Goal: Use online tool/utility: Utilize a website feature to perform a specific function

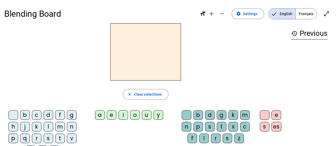
click at [25, 116] on div "b" at bounding box center [25, 115] width 10 height 10
click at [99, 117] on div "a" at bounding box center [100, 115] width 10 height 10
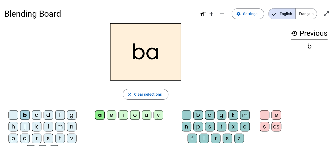
click at [200, 139] on div "l" at bounding box center [204, 139] width 10 height 10
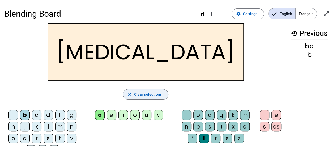
click at [153, 93] on span "Clear selections" at bounding box center [148, 94] width 28 height 6
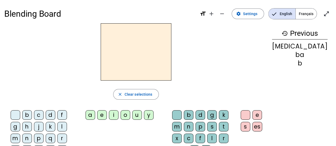
click at [57, 124] on div "l" at bounding box center [62, 127] width 10 height 10
click at [95, 115] on div "a" at bounding box center [90, 115] width 10 height 10
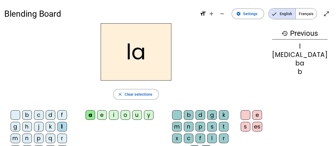
click at [193, 116] on div "b" at bounding box center [189, 115] width 10 height 10
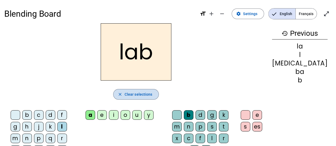
click at [152, 92] on span "Clear selections" at bounding box center [138, 94] width 28 height 6
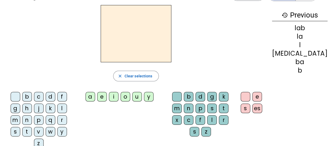
scroll to position [27, 0]
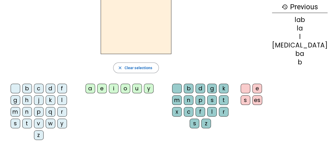
click at [57, 113] on div "r" at bounding box center [62, 112] width 10 height 10
click at [95, 89] on div "a" at bounding box center [90, 89] width 10 height 10
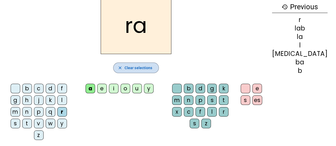
click at [145, 68] on span "Clear selections" at bounding box center [138, 68] width 28 height 6
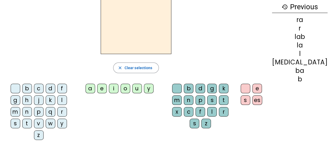
click at [207, 98] on div "s" at bounding box center [212, 101] width 10 height 10
click at [95, 87] on div "a" at bounding box center [90, 89] width 10 height 10
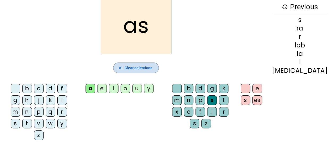
click at [152, 68] on span "Clear selections" at bounding box center [138, 68] width 28 height 6
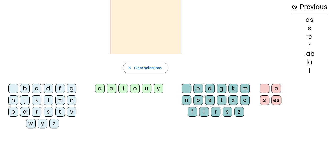
click at [212, 98] on div "s" at bounding box center [210, 101] width 10 height 10
click at [102, 88] on div "a" at bounding box center [100, 89] width 10 height 10
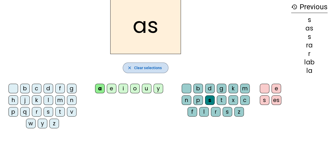
click at [152, 65] on span "Clear selections" at bounding box center [148, 68] width 28 height 6
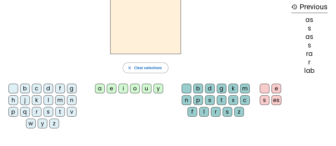
click at [100, 87] on div "a" at bounding box center [100, 89] width 10 height 10
click at [208, 99] on div "s" at bounding box center [210, 101] width 10 height 10
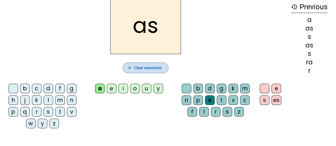
click at [152, 63] on span "button" at bounding box center [145, 68] width 45 height 13
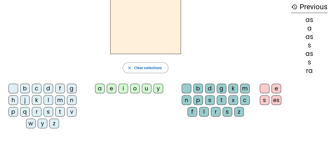
click at [202, 111] on div "l" at bounding box center [204, 112] width 10 height 10
click at [109, 89] on div "e" at bounding box center [112, 89] width 10 height 10
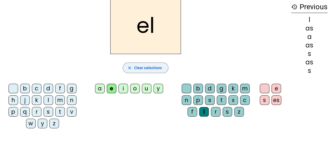
click at [157, 68] on span "Clear selections" at bounding box center [148, 68] width 28 height 6
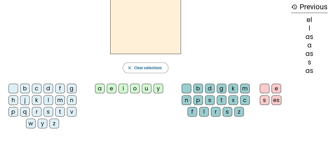
click at [48, 112] on div "s" at bounding box center [49, 112] width 10 height 10
click at [99, 90] on div "a" at bounding box center [100, 89] width 10 height 10
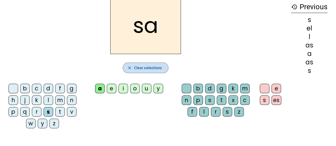
click at [154, 67] on span "Clear selections" at bounding box center [148, 68] width 28 height 6
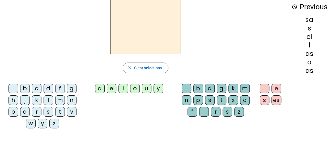
click at [47, 100] on div "l" at bounding box center [49, 101] width 10 height 10
click at [113, 87] on div "e" at bounding box center [112, 89] width 10 height 10
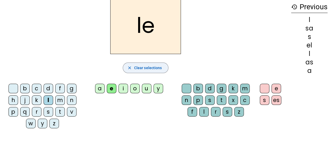
click at [148, 65] on span "Clear selections" at bounding box center [148, 68] width 28 height 6
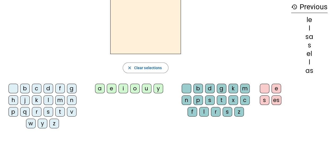
click at [57, 103] on div "m" at bounding box center [60, 101] width 10 height 10
click at [114, 88] on div "e" at bounding box center [112, 89] width 10 height 10
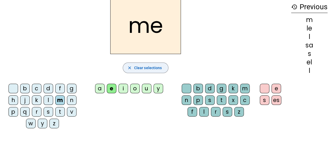
click at [150, 67] on span "Clear selections" at bounding box center [148, 68] width 28 height 6
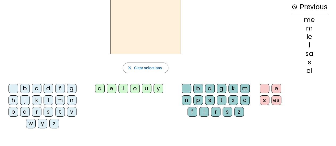
click at [62, 101] on div "m" at bounding box center [60, 101] width 10 height 10
click at [127, 88] on div "i" at bounding box center [123, 89] width 10 height 10
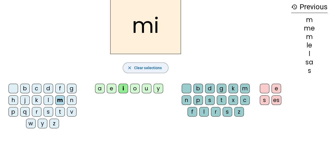
click at [146, 67] on span "Clear selections" at bounding box center [148, 68] width 28 height 6
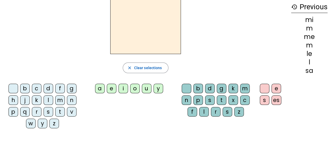
drag, startPoint x: 48, startPoint y: 100, endPoint x: 53, endPoint y: 95, distance: 7.5
click at [48, 100] on div "l" at bounding box center [49, 101] width 10 height 10
click at [122, 89] on div "i" at bounding box center [123, 89] width 10 height 10
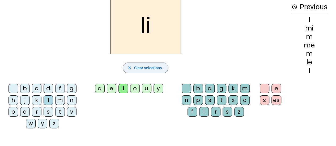
click at [140, 67] on span "Clear selections" at bounding box center [148, 68] width 28 height 6
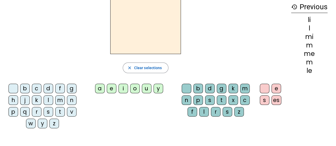
click at [72, 102] on div "n" at bounding box center [72, 101] width 10 height 10
click at [127, 89] on div "i" at bounding box center [123, 89] width 10 height 10
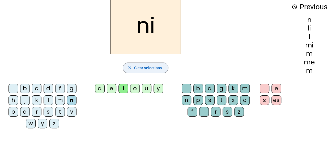
click at [132, 67] on span "button" at bounding box center [145, 68] width 45 height 13
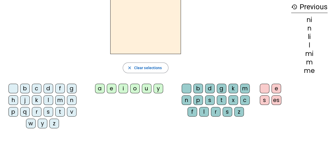
click at [25, 90] on div "b" at bounding box center [25, 89] width 10 height 10
click at [127, 88] on div "i" at bounding box center [123, 89] width 10 height 10
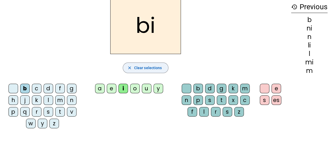
click at [138, 67] on span "Clear selections" at bounding box center [148, 68] width 28 height 6
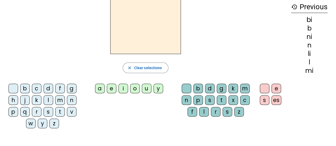
click at [44, 89] on div "d" at bounding box center [49, 89] width 10 height 10
click at [120, 89] on div "i" at bounding box center [123, 89] width 10 height 10
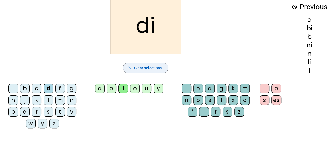
click at [143, 66] on span "Clear selections" at bounding box center [148, 68] width 28 height 6
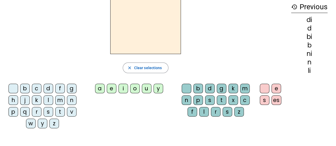
click at [47, 88] on div "d" at bounding box center [49, 89] width 10 height 10
click at [113, 90] on div "e" at bounding box center [112, 89] width 10 height 10
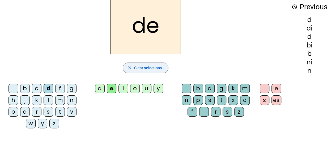
click at [143, 67] on span "Clear selections" at bounding box center [148, 68] width 28 height 6
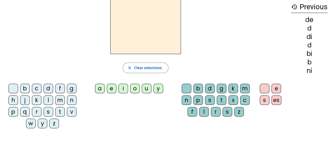
click at [48, 88] on div "d" at bounding box center [49, 89] width 10 height 10
click at [145, 90] on div "u" at bounding box center [147, 89] width 10 height 10
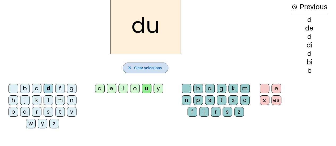
click at [147, 67] on span "Clear selections" at bounding box center [148, 68] width 28 height 6
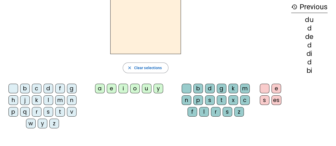
click at [56, 119] on div "z" at bounding box center [54, 124] width 10 height 10
click at [121, 89] on div "i" at bounding box center [123, 89] width 10 height 10
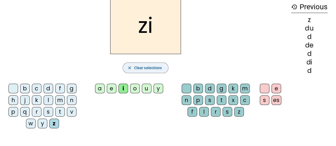
click at [154, 67] on span "Clear selections" at bounding box center [148, 68] width 28 height 6
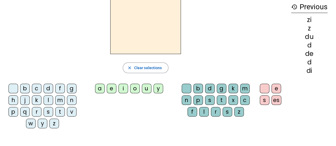
click at [61, 111] on div "t" at bounding box center [60, 112] width 10 height 10
click at [129, 91] on letter-bubble "i" at bounding box center [124, 90] width 12 height 12
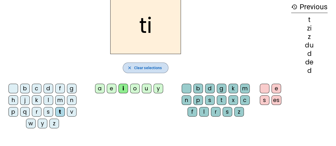
click at [150, 67] on span "Clear selections" at bounding box center [148, 68] width 28 height 6
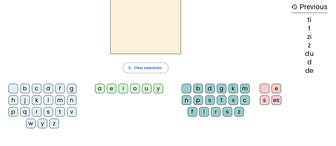
click at [71, 111] on div "v" at bounding box center [72, 112] width 10 height 10
click at [121, 89] on div "i" at bounding box center [123, 89] width 10 height 10
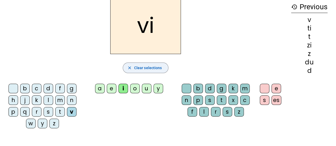
click at [148, 67] on span "Clear selections" at bounding box center [148, 68] width 28 height 6
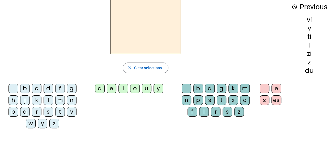
click at [16, 111] on div "p" at bounding box center [13, 112] width 10 height 10
click at [125, 89] on div "i" at bounding box center [123, 89] width 10 height 10
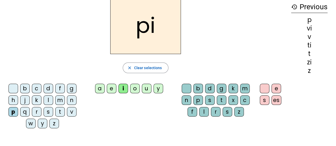
click at [201, 98] on div "p" at bounding box center [198, 101] width 10 height 10
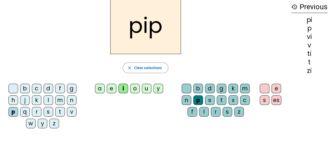
click at [117, 87] on letter-bubble "e" at bounding box center [113, 90] width 12 height 12
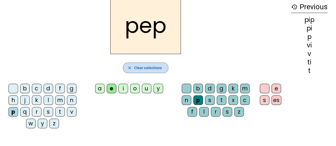
click at [142, 65] on span "Clear selections" at bounding box center [148, 68] width 28 height 6
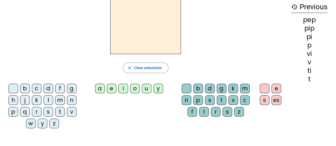
click at [12, 110] on div "p" at bounding box center [13, 112] width 10 height 10
click at [121, 88] on div "i" at bounding box center [123, 89] width 10 height 10
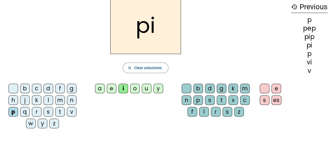
click at [201, 98] on div "p" at bounding box center [198, 101] width 10 height 10
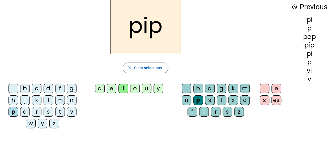
click at [124, 87] on div "i" at bounding box center [123, 89] width 10 height 10
click at [125, 86] on div "i" at bounding box center [123, 89] width 10 height 10
click at [146, 68] on span "Clear selections" at bounding box center [148, 68] width 28 height 6
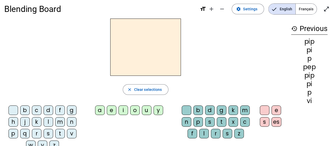
scroll to position [0, 0]
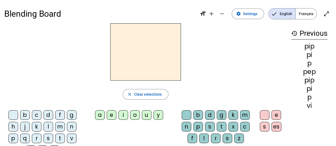
click at [309, 13] on span "Français" at bounding box center [305, 13] width 21 height 11
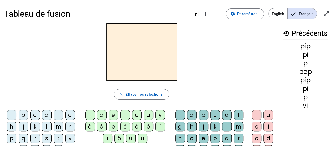
click at [126, 125] on div "é" at bounding box center [125, 127] width 10 height 10
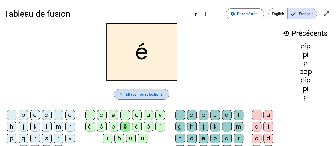
click at [158, 92] on span "Effacer les sélections" at bounding box center [143, 94] width 37 height 6
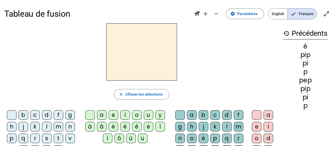
click at [112, 128] on div "è" at bounding box center [114, 127] width 10 height 10
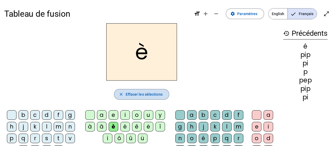
click at [159, 93] on span "Effacer les sélections" at bounding box center [143, 94] width 37 height 6
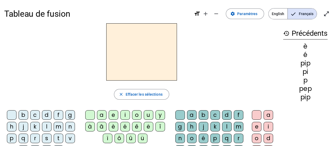
click at [89, 127] on div "à" at bounding box center [90, 127] width 10 height 10
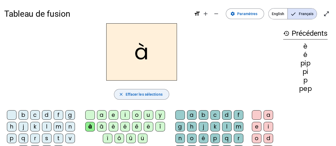
click at [137, 94] on span "Effacer les sélections" at bounding box center [143, 94] width 37 height 6
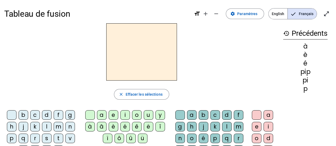
click at [158, 116] on div "y" at bounding box center [160, 115] width 10 height 10
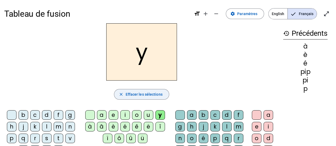
click at [146, 95] on span "Effacer les sélections" at bounding box center [143, 94] width 37 height 6
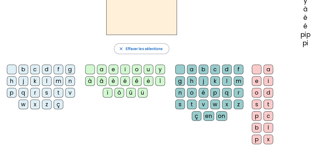
scroll to position [53, 0]
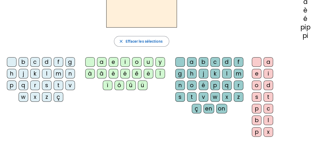
click at [131, 86] on div "û" at bounding box center [131, 86] width 10 height 10
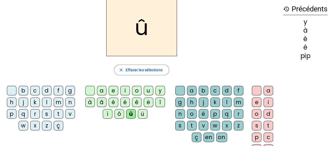
scroll to position [0, 0]
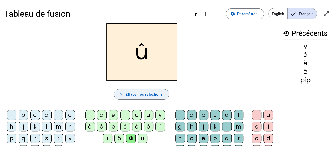
click at [150, 95] on span "Effacer les sélections" at bounding box center [143, 94] width 37 height 6
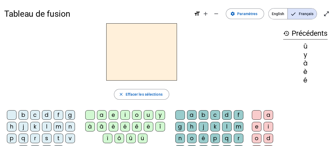
click at [237, 115] on div "f" at bounding box center [239, 115] width 10 height 10
click at [113, 116] on div "e" at bounding box center [114, 115] width 10 height 10
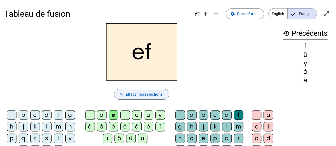
click at [130, 92] on span "Effacer les sélections" at bounding box center [143, 94] width 37 height 6
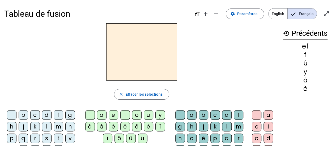
click at [59, 115] on div "f" at bounding box center [59, 115] width 10 height 10
click at [114, 117] on div "e" at bounding box center [114, 115] width 10 height 10
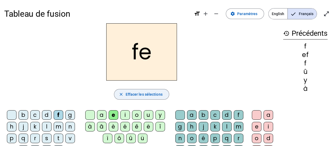
click at [141, 92] on span "Effacer les sélections" at bounding box center [143, 94] width 37 height 6
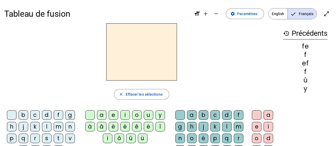
click at [55, 114] on div "f" at bounding box center [59, 115] width 10 height 10
click at [124, 113] on div "i" at bounding box center [125, 115] width 10 height 10
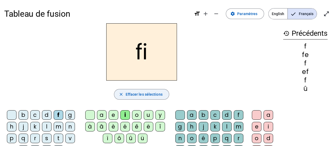
click at [153, 90] on span "button" at bounding box center [141, 94] width 54 height 13
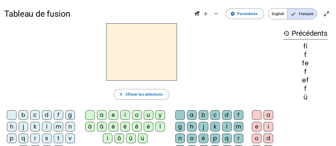
click at [58, 116] on div "f" at bounding box center [59, 115] width 10 height 10
click at [99, 115] on div "a" at bounding box center [102, 115] width 10 height 10
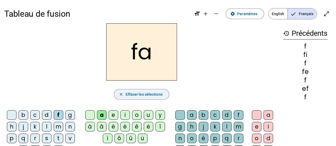
click at [165, 92] on span "button" at bounding box center [141, 94] width 54 height 13
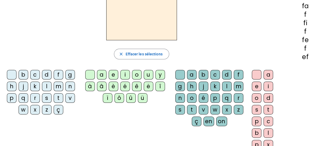
scroll to position [53, 0]
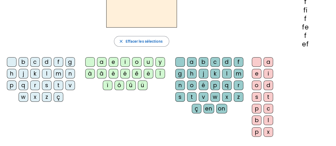
click at [179, 84] on div "n" at bounding box center [180, 86] width 10 height 10
click at [192, 86] on div "o" at bounding box center [192, 86] width 10 height 10
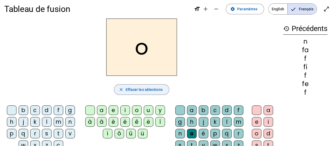
scroll to position [0, 0]
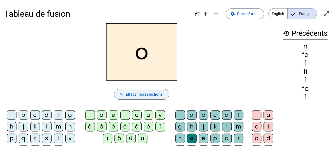
click at [148, 93] on span "Effacer les sélections" at bounding box center [143, 94] width 37 height 6
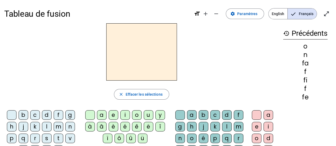
click at [66, 126] on div "n" at bounding box center [70, 127] width 10 height 10
click at [191, 137] on div "o" at bounding box center [192, 139] width 10 height 10
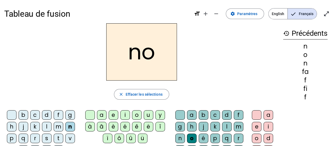
click at [182, 137] on div "n" at bounding box center [180, 139] width 10 height 10
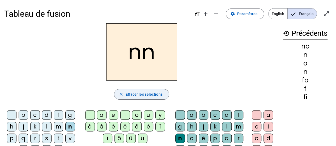
click at [144, 94] on span "Effacer les sélections" at bounding box center [143, 94] width 37 height 6
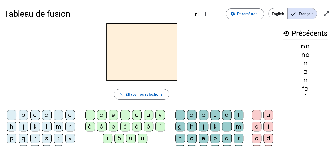
click at [61, 126] on div "m" at bounding box center [59, 127] width 10 height 10
click at [141, 113] on div "o" at bounding box center [137, 115] width 10 height 10
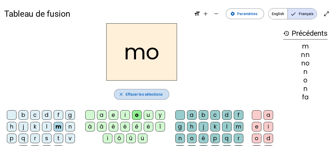
click at [155, 93] on span "Effacer les sélections" at bounding box center [143, 94] width 37 height 6
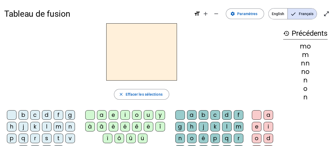
click at [24, 115] on div "b" at bounding box center [24, 115] width 10 height 10
click at [105, 115] on div "a" at bounding box center [102, 115] width 10 height 10
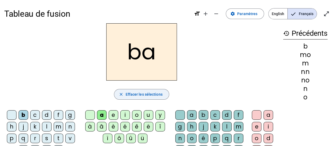
click at [141, 93] on span "Effacer les sélections" at bounding box center [143, 94] width 37 height 6
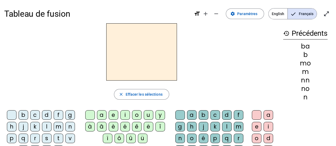
click at [58, 115] on div "f" at bounding box center [59, 115] width 10 height 10
click at [113, 115] on div "e" at bounding box center [114, 115] width 10 height 10
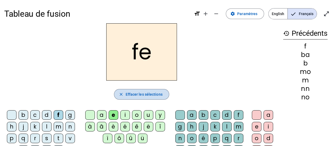
click at [154, 93] on span "Effacer les sélections" at bounding box center [143, 94] width 37 height 6
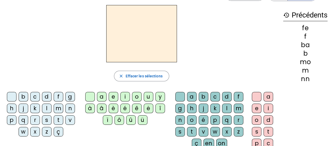
scroll to position [27, 0]
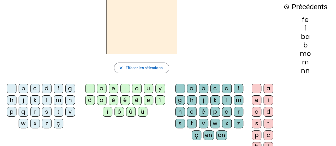
click at [47, 100] on div "l" at bounding box center [47, 101] width 10 height 10
click at [110, 87] on div "e" at bounding box center [114, 89] width 10 height 10
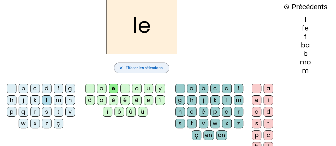
click at [158, 66] on span "Effacer les sélections" at bounding box center [143, 68] width 37 height 6
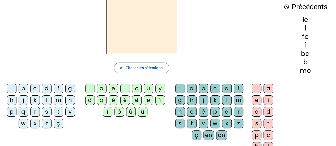
click at [60, 100] on div "m" at bounding box center [59, 101] width 10 height 10
click at [116, 89] on div "e" at bounding box center [114, 89] width 10 height 10
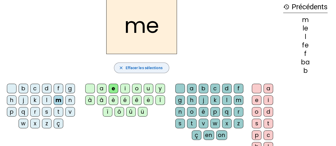
click at [156, 69] on span "Effacer les sélections" at bounding box center [143, 68] width 37 height 6
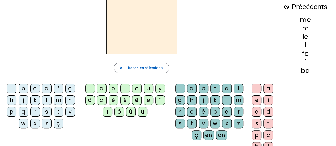
click at [48, 111] on div "s" at bounding box center [47, 112] width 10 height 10
click at [113, 90] on div "e" at bounding box center [114, 89] width 10 height 10
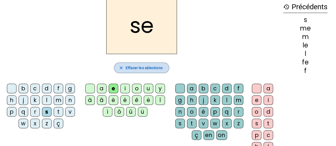
click at [142, 66] on span "Effacer les sélections" at bounding box center [143, 68] width 37 height 6
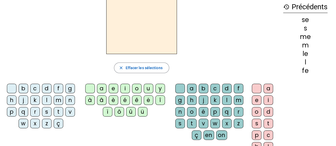
click at [58, 112] on div "t" at bounding box center [59, 112] width 10 height 10
click at [113, 89] on div "e" at bounding box center [114, 89] width 10 height 10
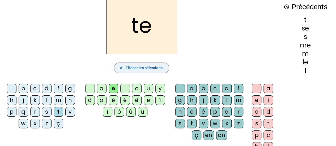
click at [142, 64] on span "button" at bounding box center [141, 68] width 54 height 13
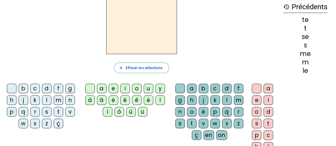
drag, startPoint x: 8, startPoint y: 111, endPoint x: 45, endPoint y: 98, distance: 39.0
click at [8, 111] on div "p" at bounding box center [12, 112] width 10 height 10
click at [109, 88] on div "e" at bounding box center [114, 89] width 10 height 10
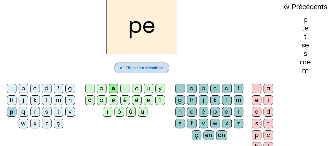
click at [138, 66] on span "Effacer les sélections" at bounding box center [143, 68] width 37 height 6
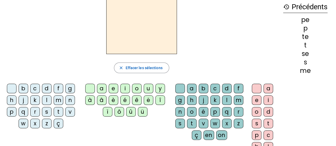
click at [35, 110] on div "r" at bounding box center [35, 112] width 10 height 10
click at [110, 89] on div "e" at bounding box center [114, 89] width 10 height 10
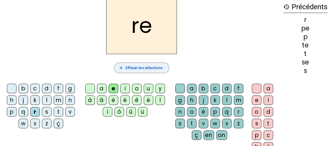
click at [162, 68] on span "button" at bounding box center [141, 68] width 54 height 13
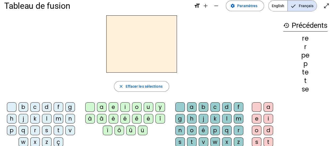
scroll to position [0, 0]
